Goal: Connect with others: Connect with other users

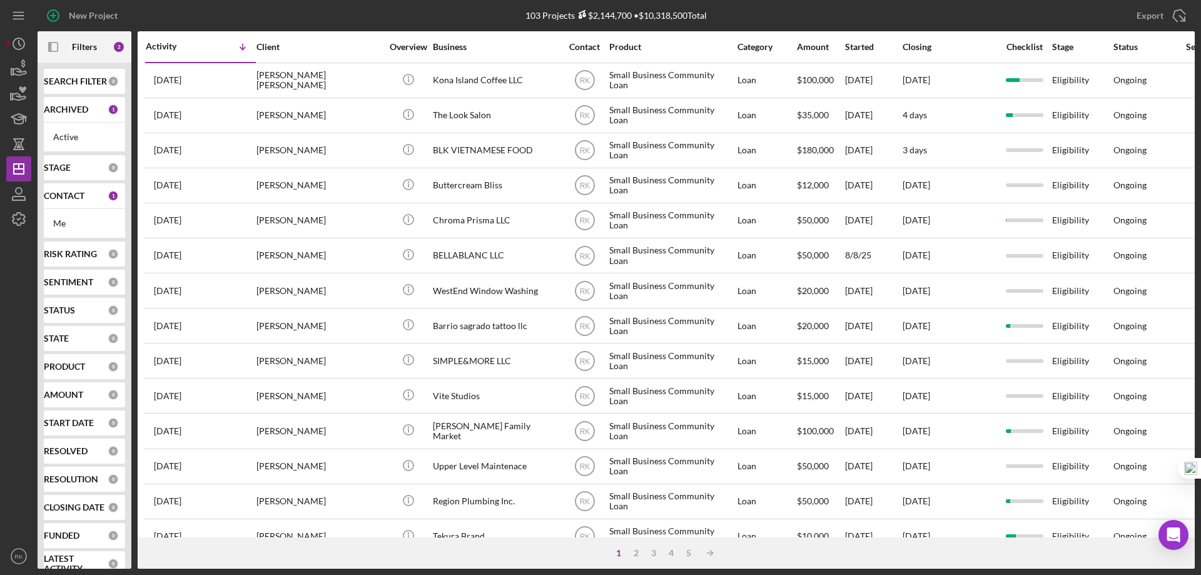
scroll to position [17, 0]
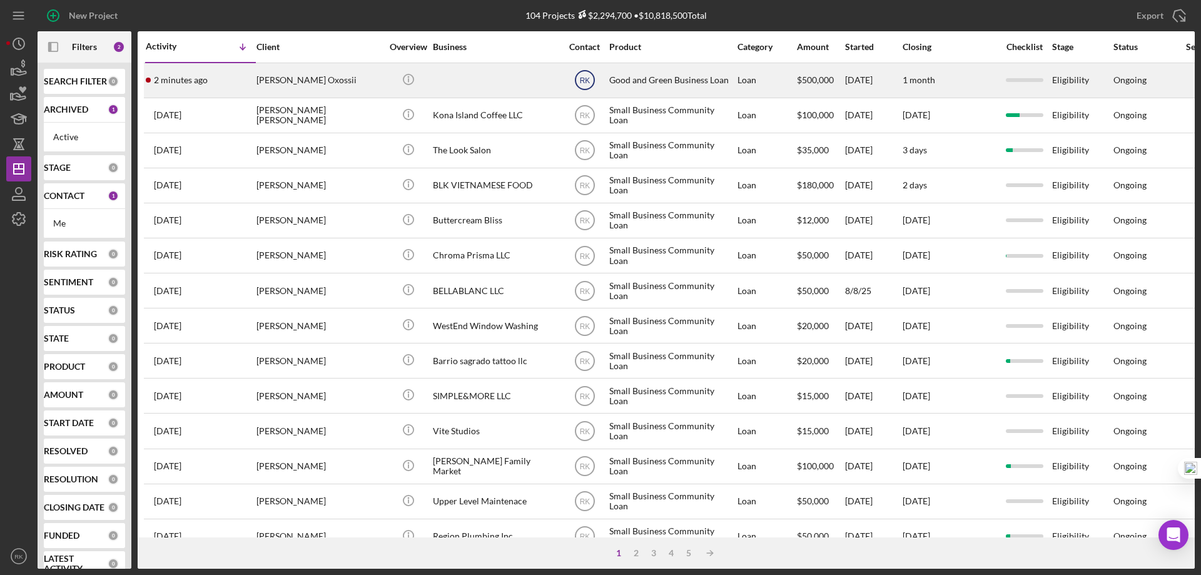
click at [587, 82] on text "RK" at bounding box center [584, 80] width 11 height 9
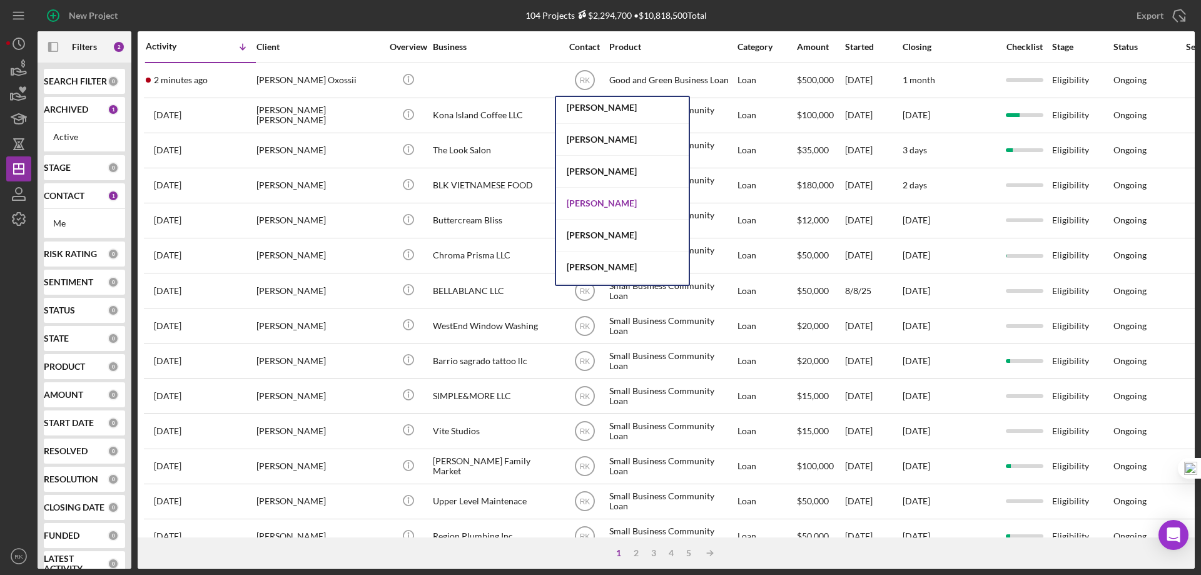
scroll to position [229, 0]
click at [595, 270] on div "Jaron Thexton" at bounding box center [622, 267] width 133 height 32
